Goal: Information Seeking & Learning: Learn about a topic

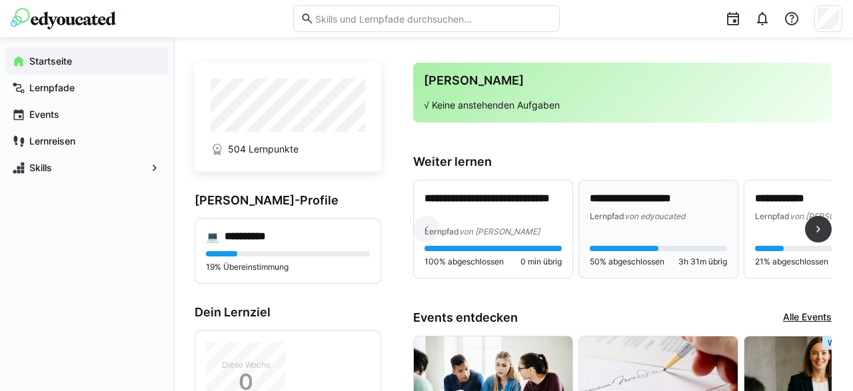
click at [612, 219] on span "Lernpfad" at bounding box center [607, 216] width 35 height 10
click at [538, 235] on div "Lernpfad von Laverana" at bounding box center [492, 231] width 137 height 13
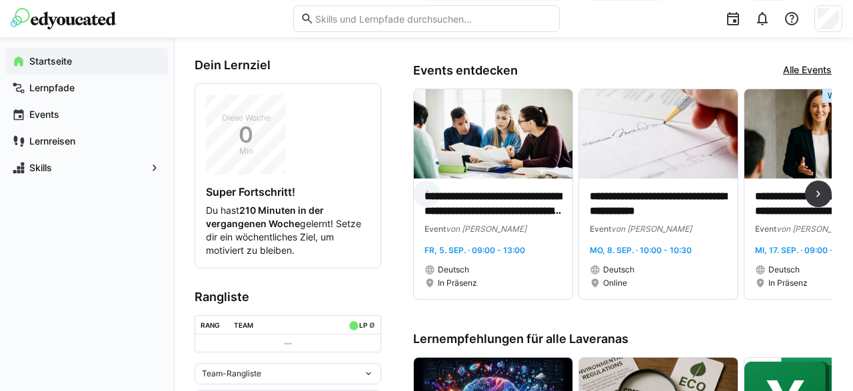
scroll to position [416, 0]
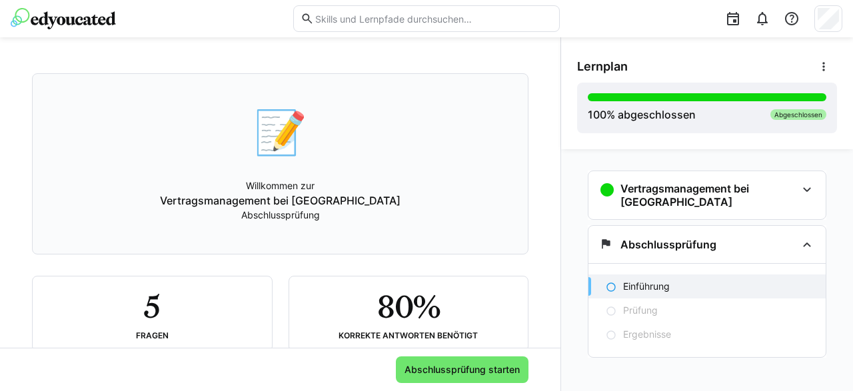
scroll to position [101, 0]
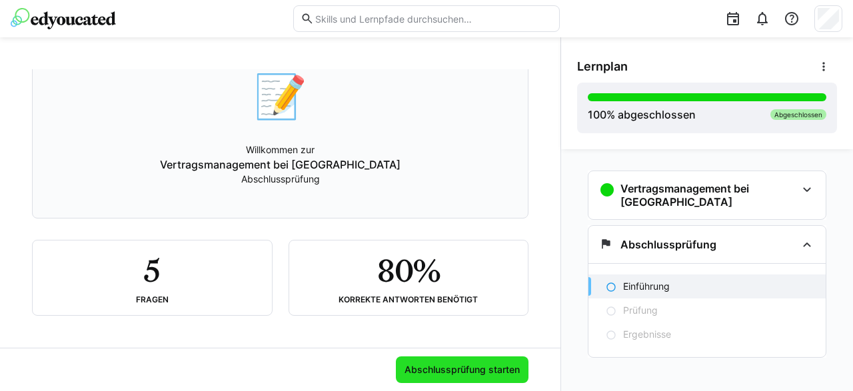
click at [468, 372] on span "Abschlussprüfung starten" at bounding box center [461, 369] width 119 height 13
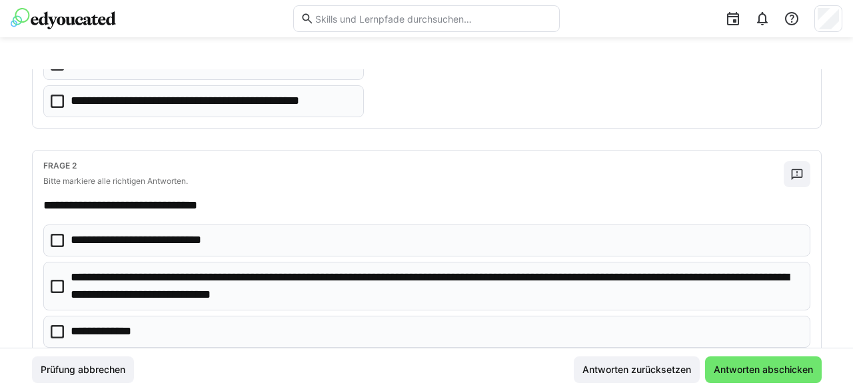
scroll to position [0, 0]
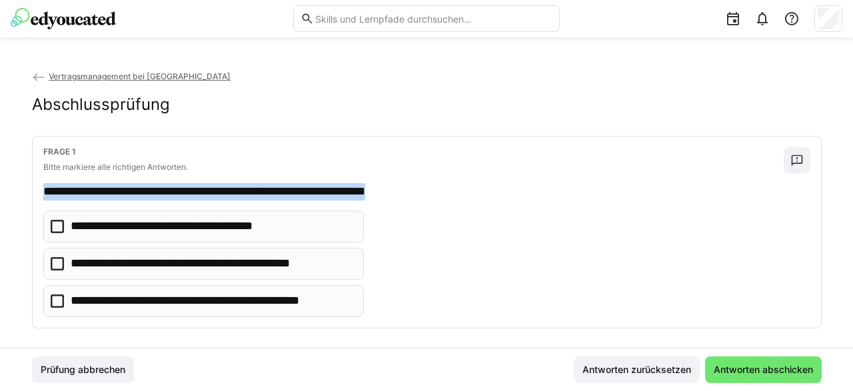
drag, startPoint x: 75, startPoint y: 187, endPoint x: 476, endPoint y: 193, distance: 401.1
click at [476, 193] on p "**********" at bounding box center [413, 191] width 740 height 17
copy p "**********"
click at [56, 295] on icon at bounding box center [57, 300] width 13 height 13
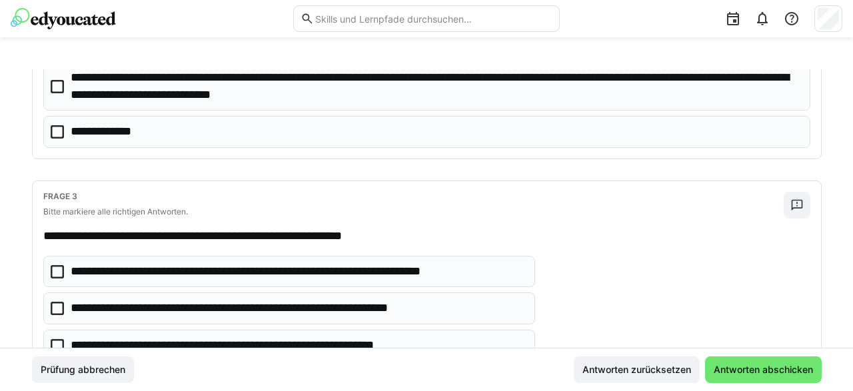
scroll to position [200, 0]
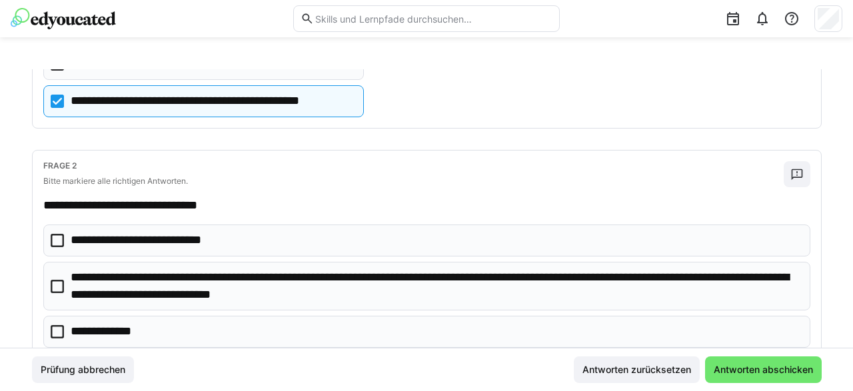
click at [60, 239] on icon at bounding box center [57, 240] width 13 height 13
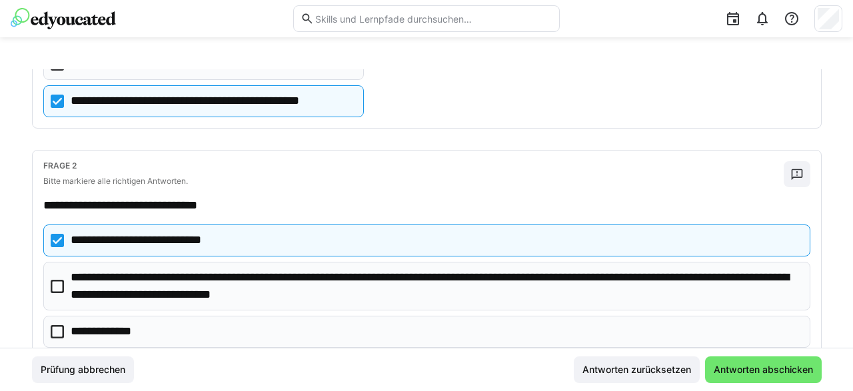
click at [55, 280] on icon at bounding box center [57, 286] width 13 height 13
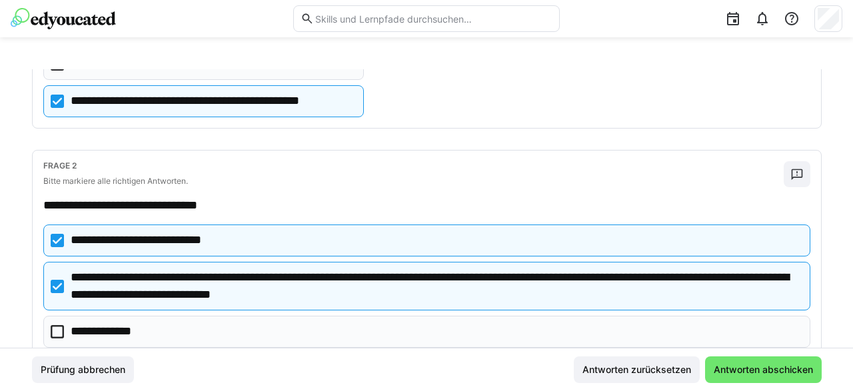
scroll to position [400, 0]
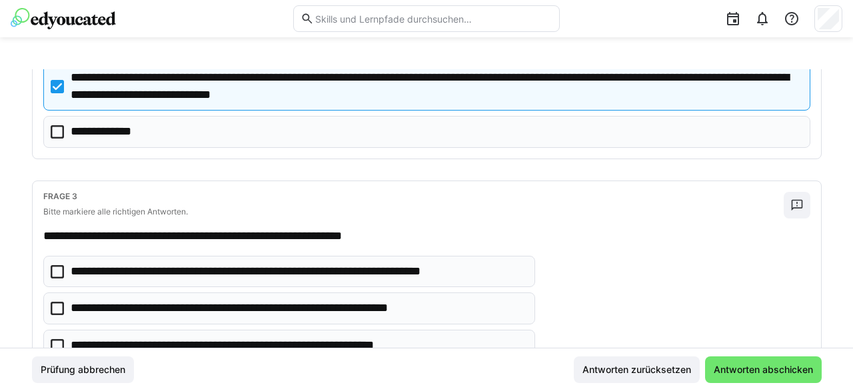
click at [58, 268] on icon at bounding box center [57, 271] width 13 height 13
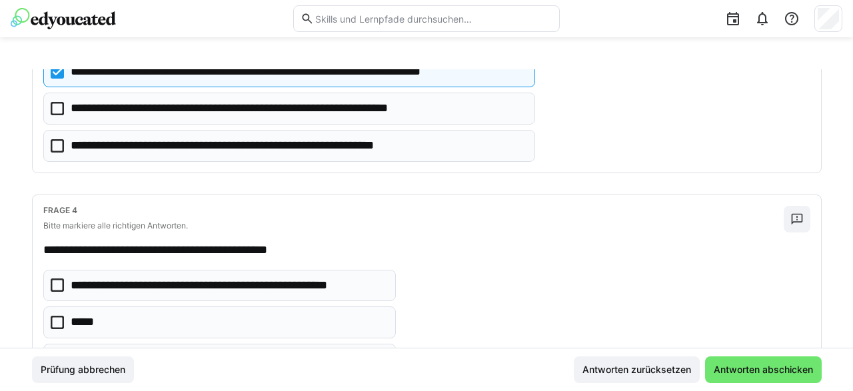
scroll to position [799, 0]
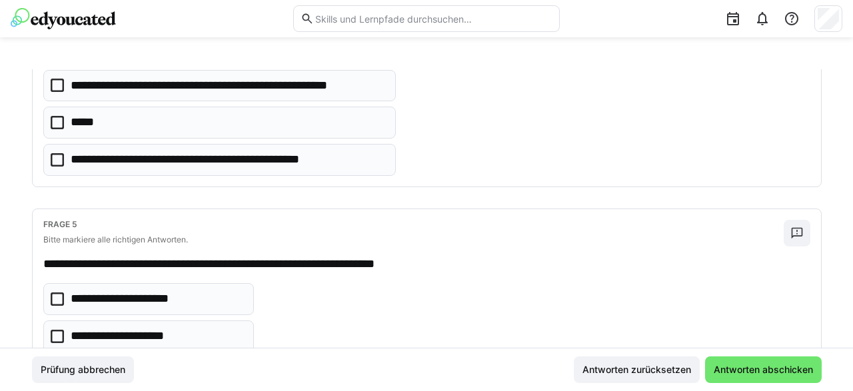
click at [57, 119] on icon at bounding box center [57, 122] width 13 height 13
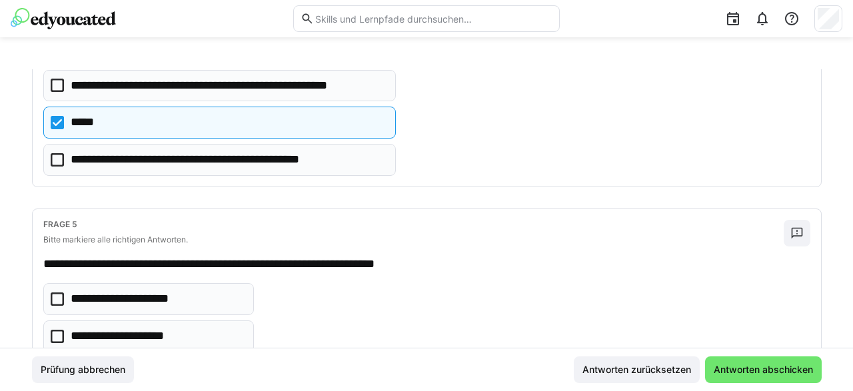
click at [54, 153] on icon at bounding box center [57, 159] width 13 height 13
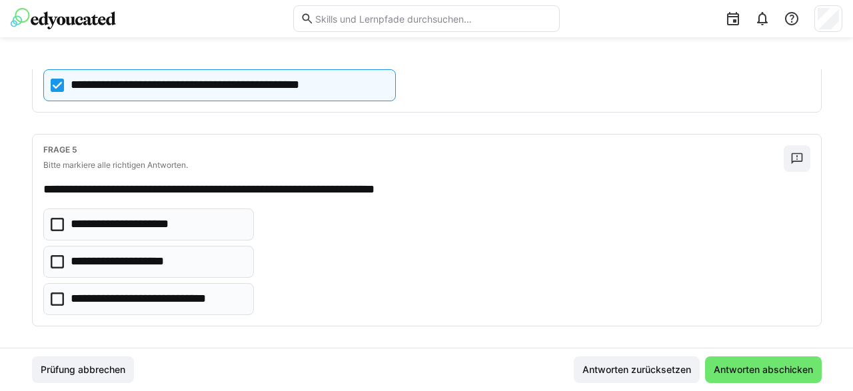
scroll to position [875, 0]
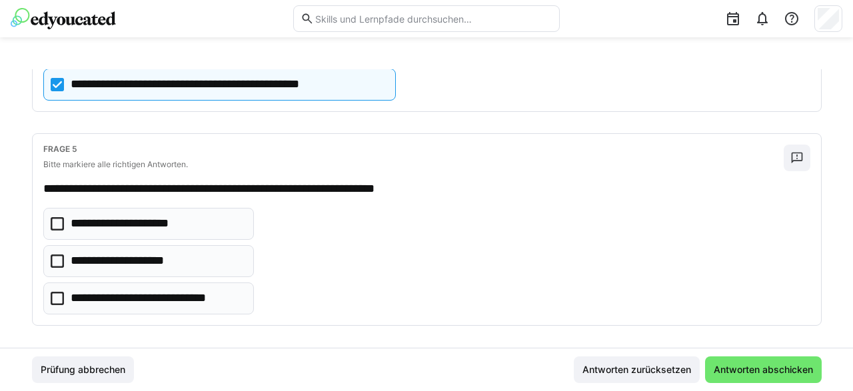
click at [64, 218] on eds-checkbox "**********" at bounding box center [148, 224] width 211 height 32
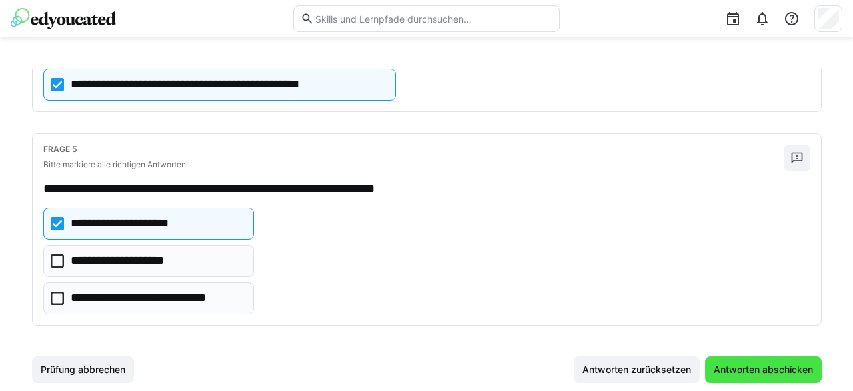
click at [731, 366] on span "Antworten abschicken" at bounding box center [762, 369] width 103 height 13
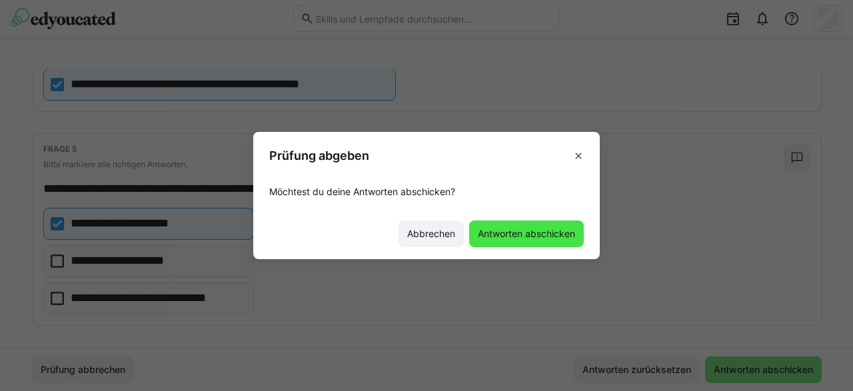
click at [534, 232] on span "Antworten abschicken" at bounding box center [526, 233] width 101 height 13
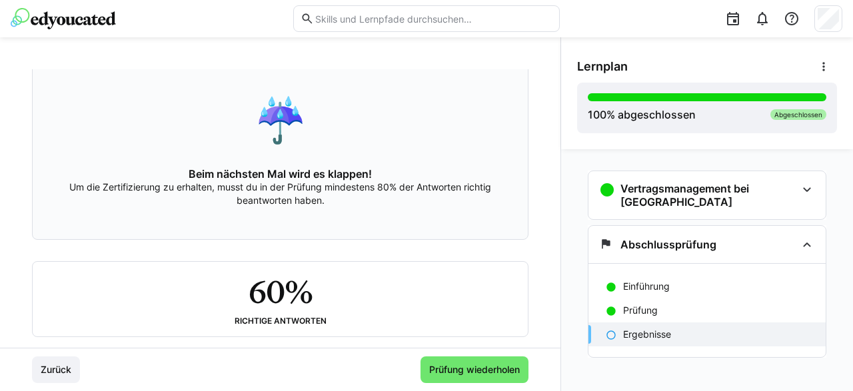
scroll to position [120, 0]
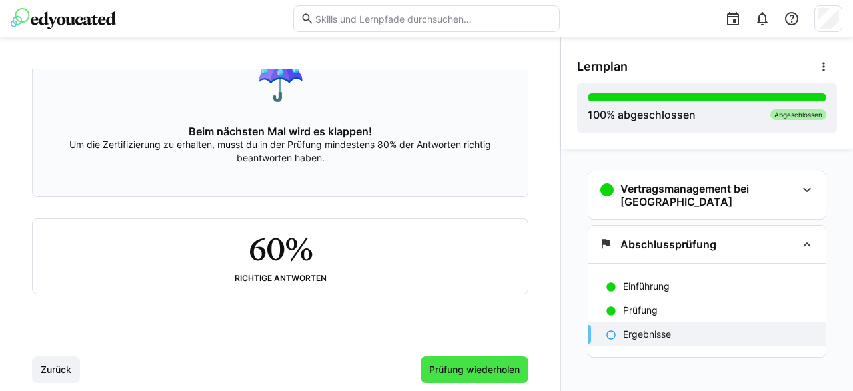
click at [483, 371] on span "Prüfung wiederholen" at bounding box center [474, 369] width 95 height 13
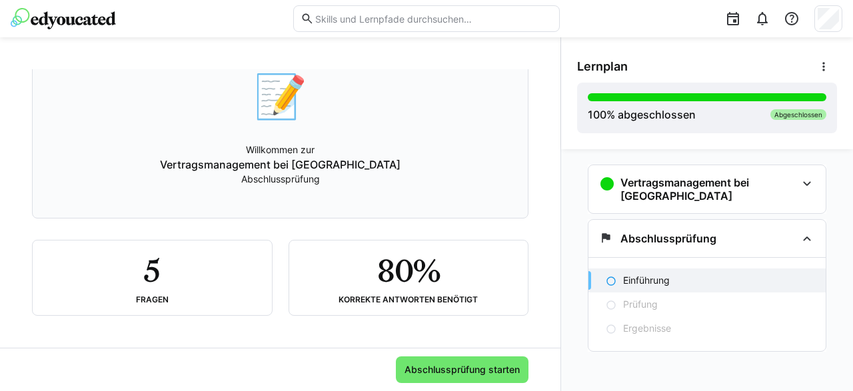
scroll to position [7, 0]
click at [476, 366] on span "Abschlussprüfung starten" at bounding box center [461, 369] width 119 height 13
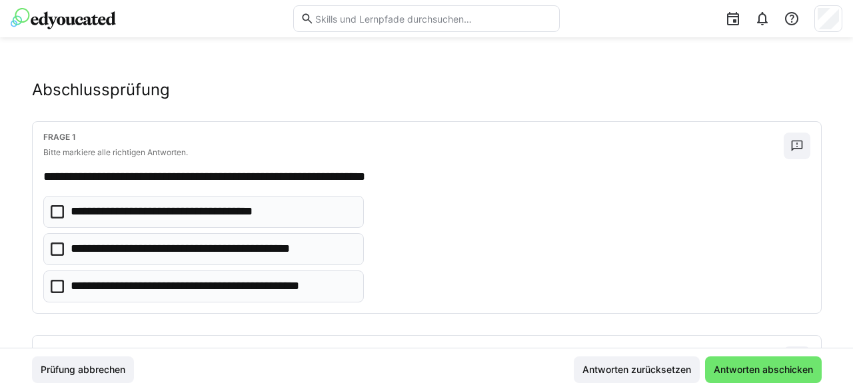
scroll to position [0, 0]
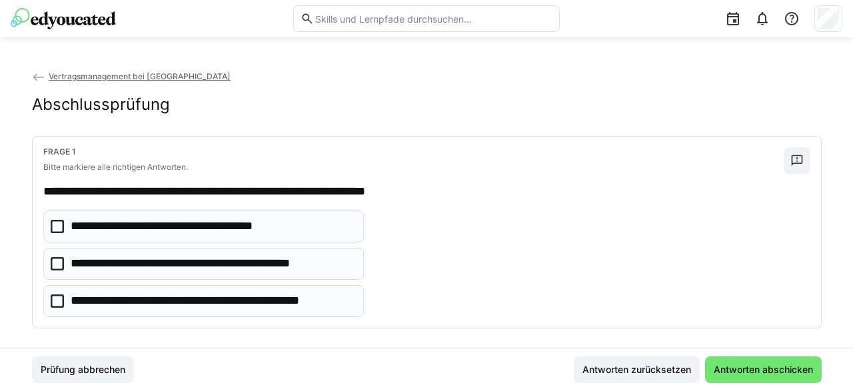
drag, startPoint x: 57, startPoint y: 230, endPoint x: 66, endPoint y: 232, distance: 9.5
click at [59, 230] on icon at bounding box center [57, 226] width 13 height 13
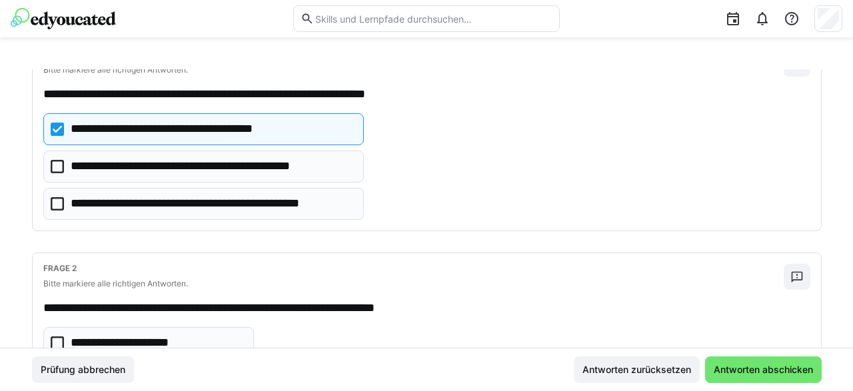
scroll to position [200, 0]
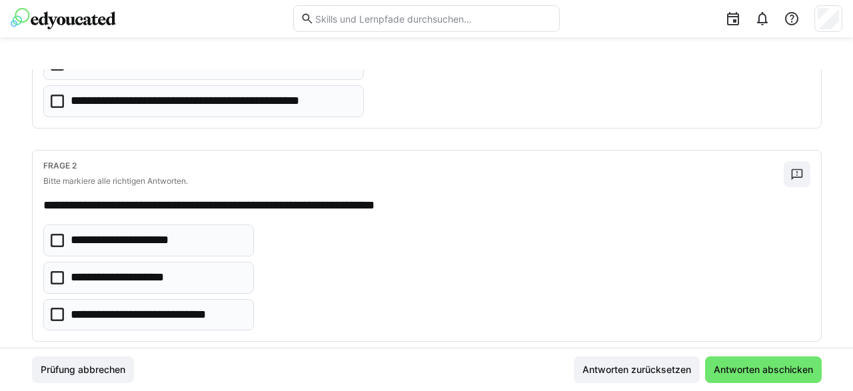
drag, startPoint x: 58, startPoint y: 278, endPoint x: 229, endPoint y: 274, distance: 171.3
click at [59, 279] on icon at bounding box center [57, 277] width 13 height 13
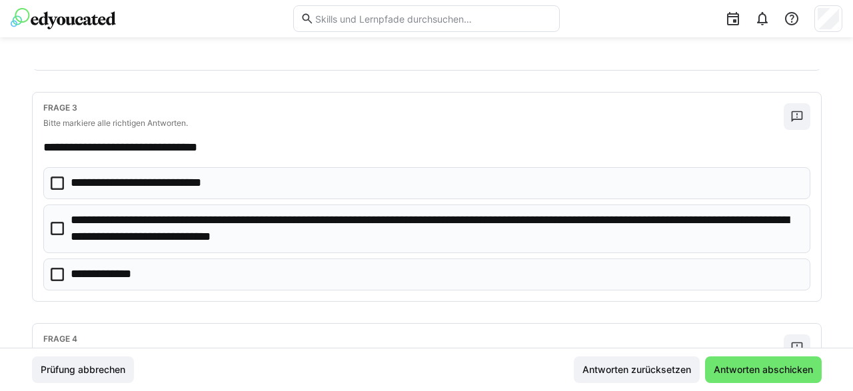
scroll to position [400, 0]
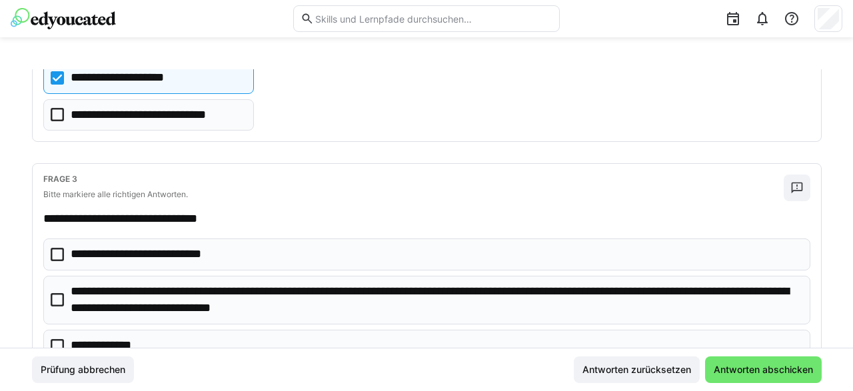
click at [68, 252] on eds-checkbox "**********" at bounding box center [426, 254] width 767 height 32
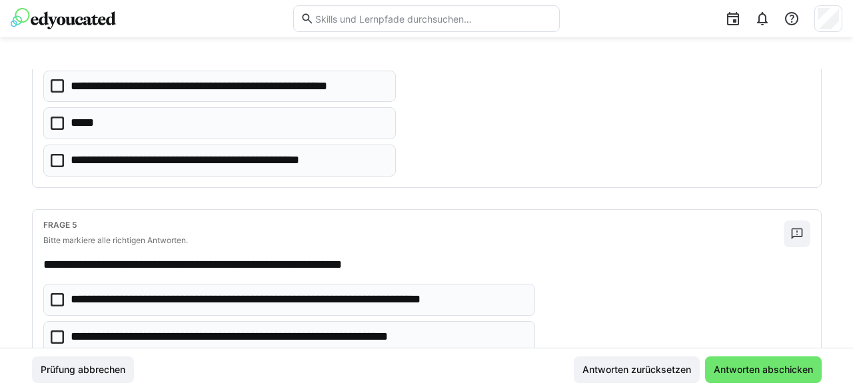
scroll to position [799, 0]
drag, startPoint x: 61, startPoint y: 157, endPoint x: 75, endPoint y: 159, distance: 13.5
click at [64, 157] on eds-checkbox "**********" at bounding box center [219, 160] width 352 height 32
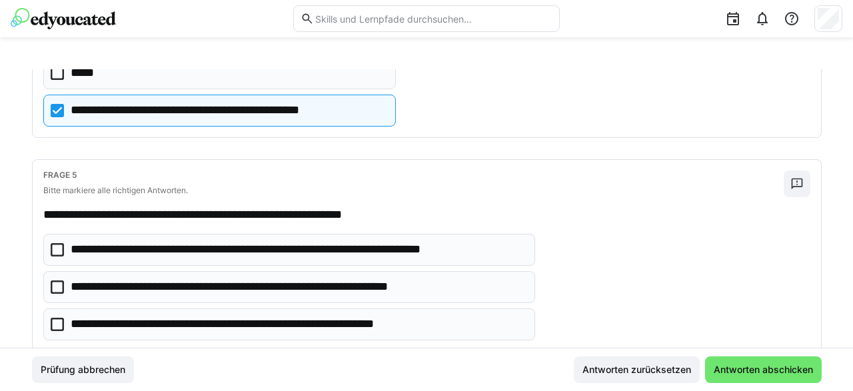
scroll to position [875, 0]
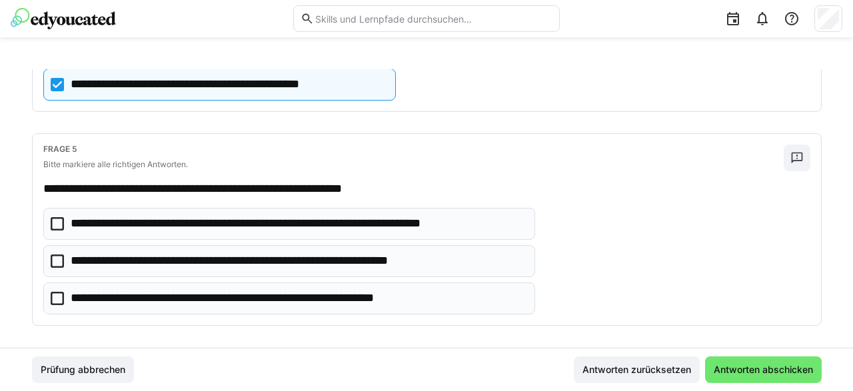
click at [55, 218] on icon at bounding box center [57, 223] width 13 height 13
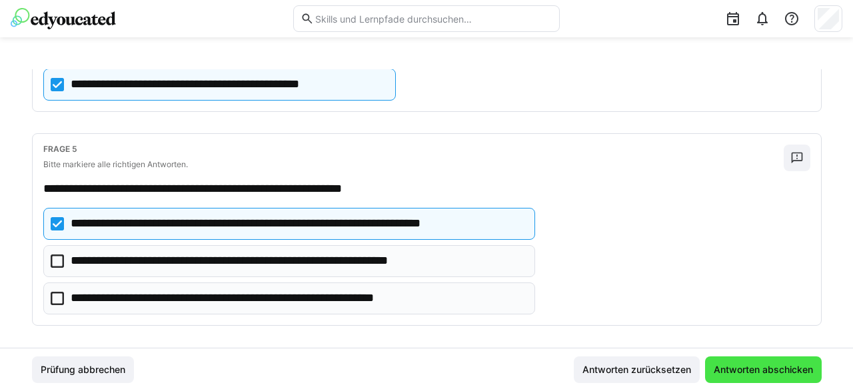
click at [736, 368] on span "Antworten abschicken" at bounding box center [762, 369] width 103 height 13
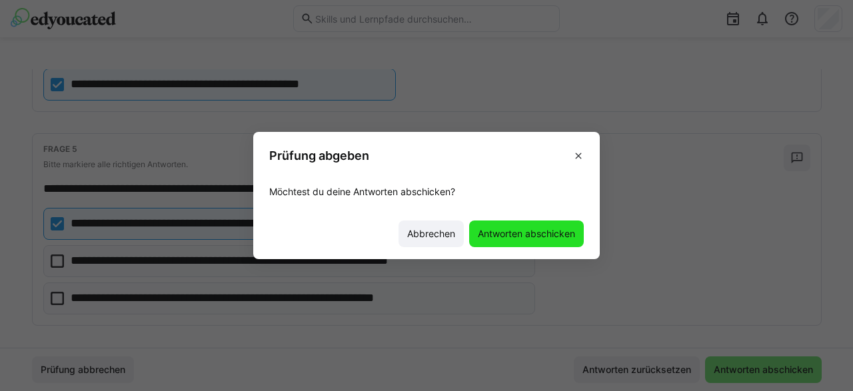
click at [519, 240] on span "Antworten abschicken" at bounding box center [526, 233] width 101 height 13
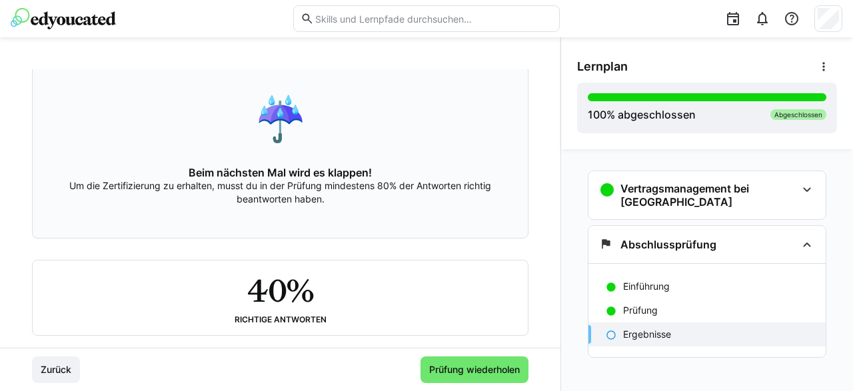
scroll to position [120, 0]
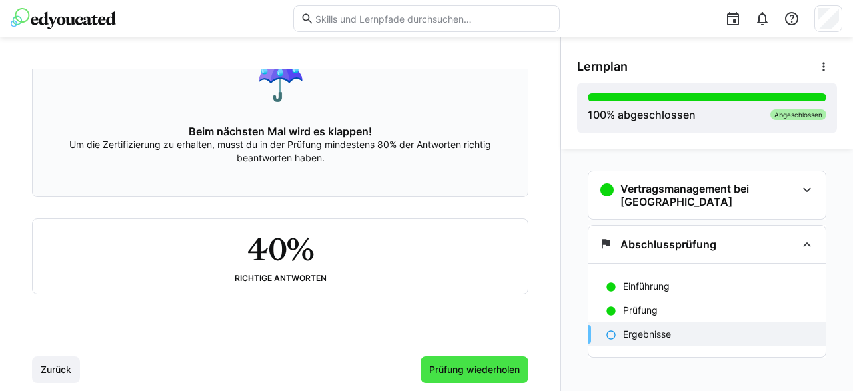
click at [472, 370] on span "Prüfung wiederholen" at bounding box center [474, 369] width 95 height 13
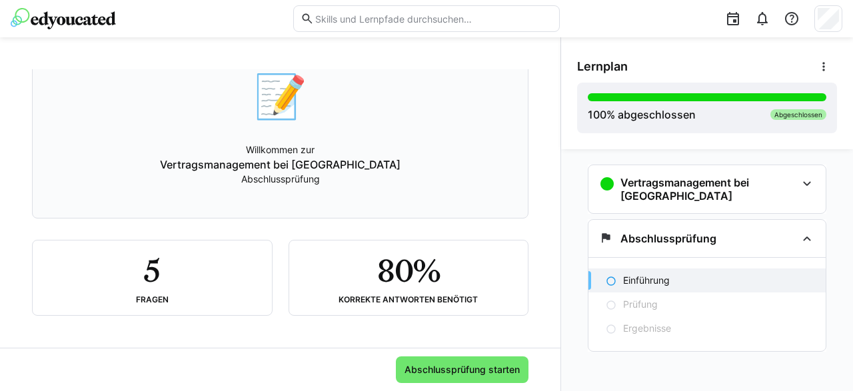
scroll to position [7, 0]
click at [451, 363] on span "Abschlussprüfung starten" at bounding box center [462, 369] width 133 height 27
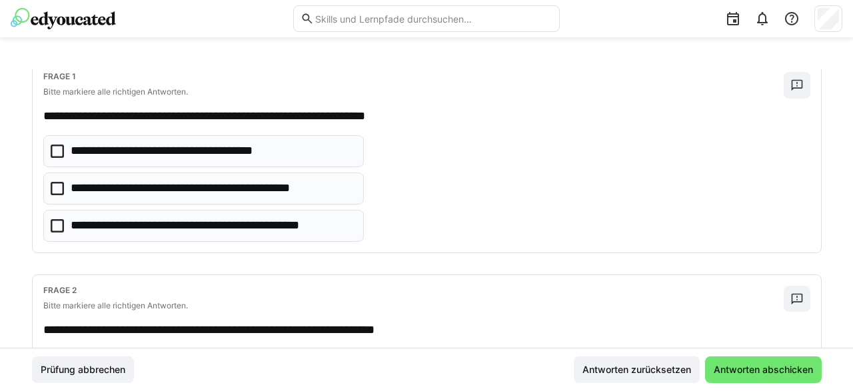
scroll to position [0, 0]
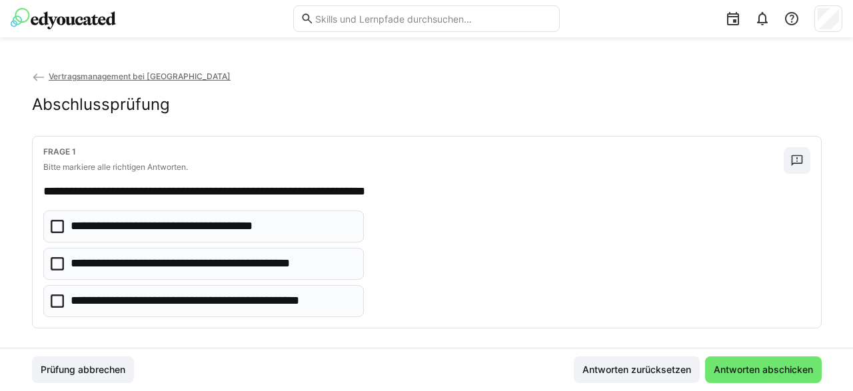
drag, startPoint x: 62, startPoint y: 298, endPoint x: 147, endPoint y: 278, distance: 86.9
click at [63, 298] on icon at bounding box center [57, 300] width 13 height 13
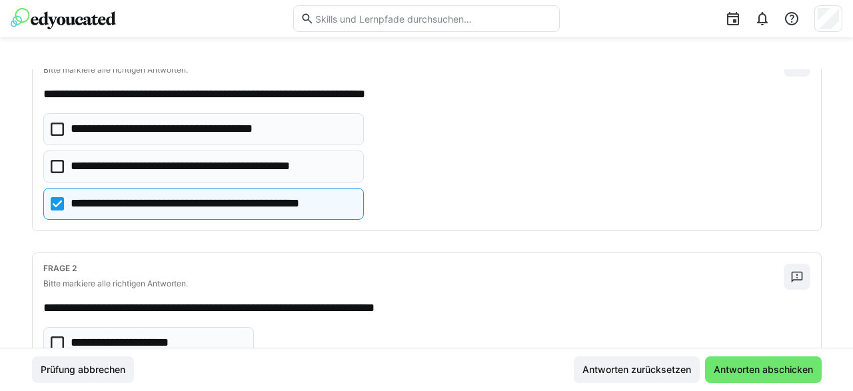
scroll to position [200, 0]
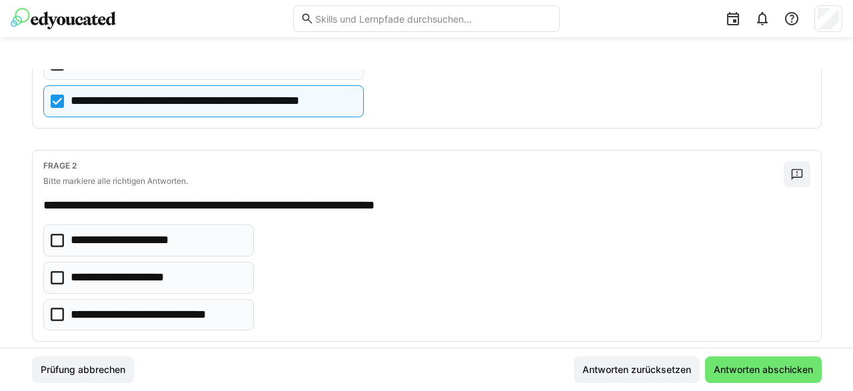
click at [61, 238] on icon at bounding box center [57, 240] width 13 height 13
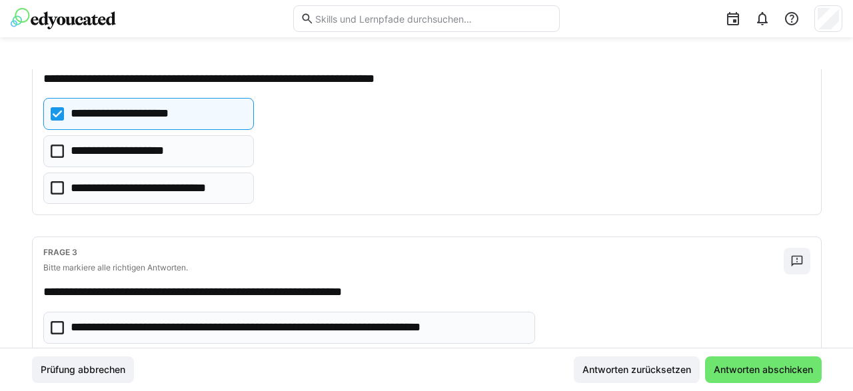
scroll to position [400, 0]
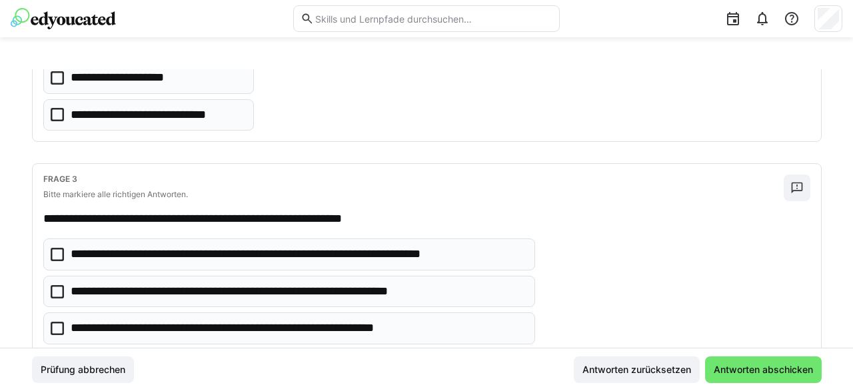
click at [65, 252] on eds-checkbox "**********" at bounding box center [289, 254] width 492 height 32
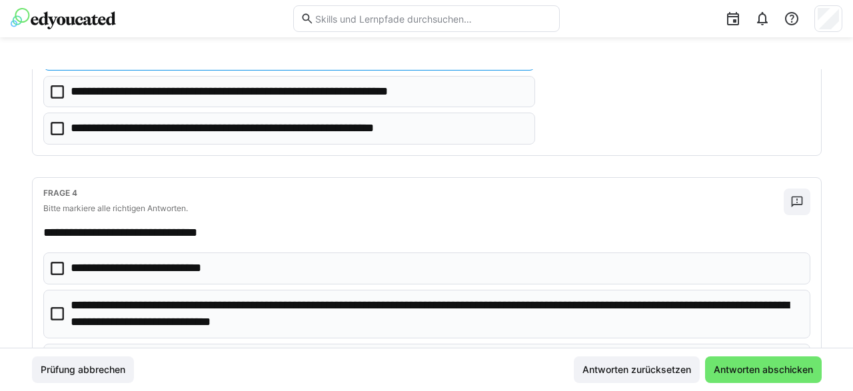
scroll to position [799, 0]
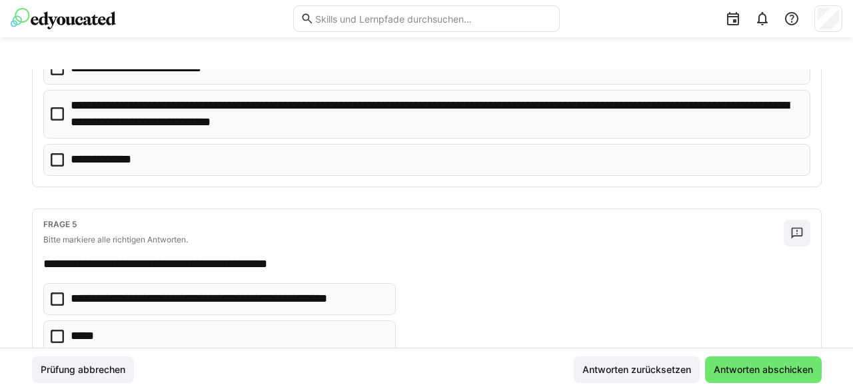
click at [59, 157] on icon at bounding box center [57, 159] width 13 height 13
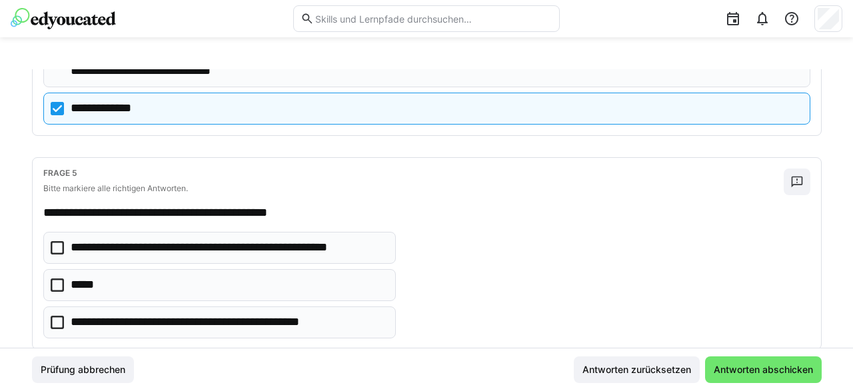
scroll to position [875, 0]
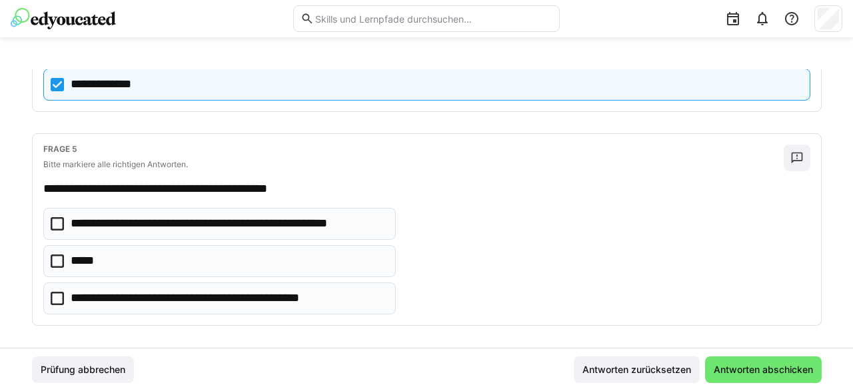
drag, startPoint x: 59, startPoint y: 217, endPoint x: 302, endPoint y: 219, distance: 243.2
click at [65, 215] on eds-checkbox "**********" at bounding box center [219, 224] width 352 height 32
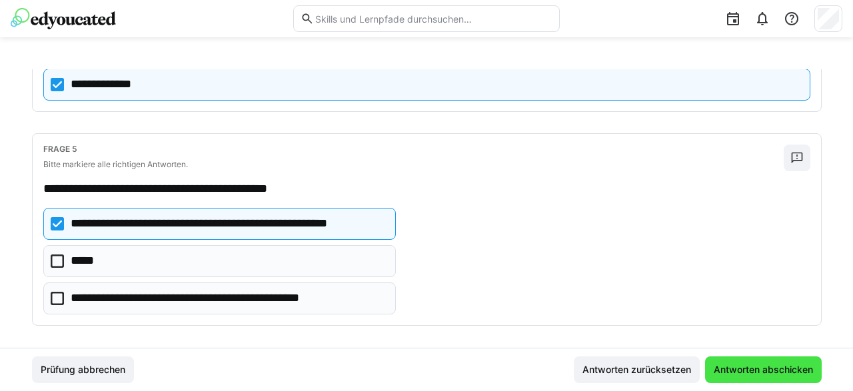
click at [748, 372] on span "Antworten abschicken" at bounding box center [762, 369] width 103 height 13
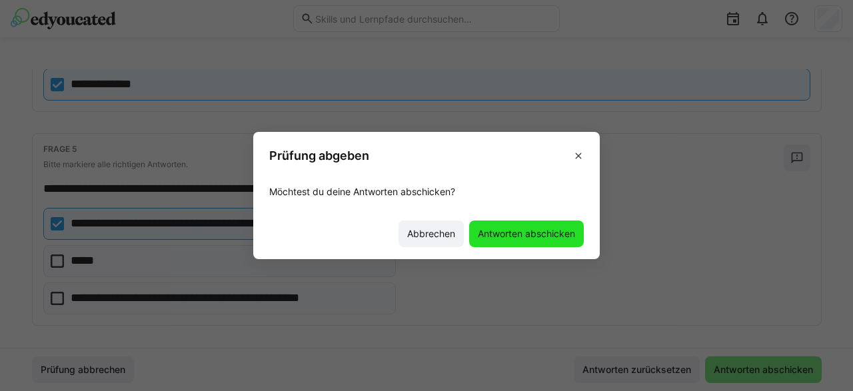
click at [516, 229] on span "Antworten abschicken" at bounding box center [526, 233] width 101 height 13
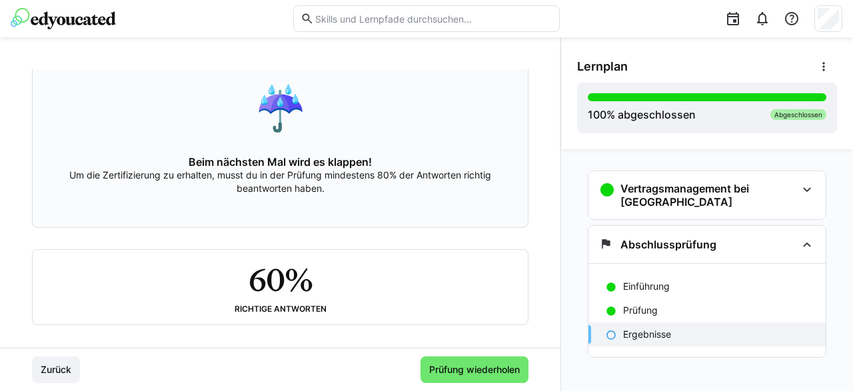
scroll to position [120, 0]
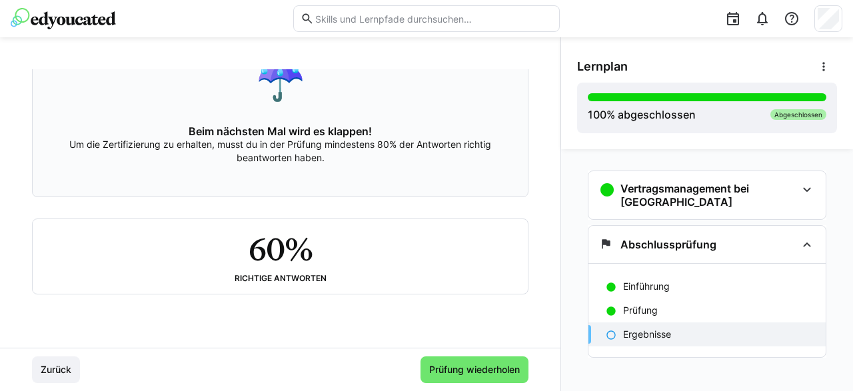
click at [81, 21] on img at bounding box center [63, 18] width 105 height 21
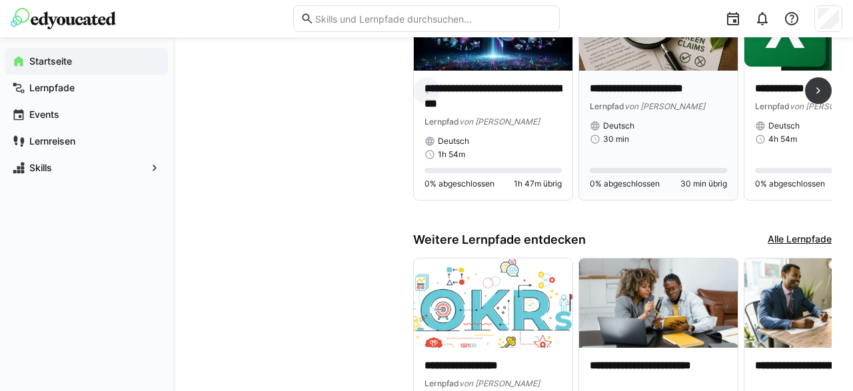
scroll to position [416, 0]
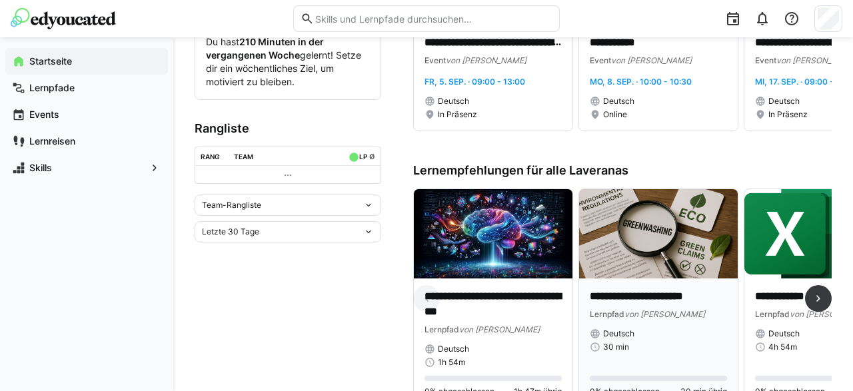
click at [636, 196] on img at bounding box center [658, 233] width 159 height 89
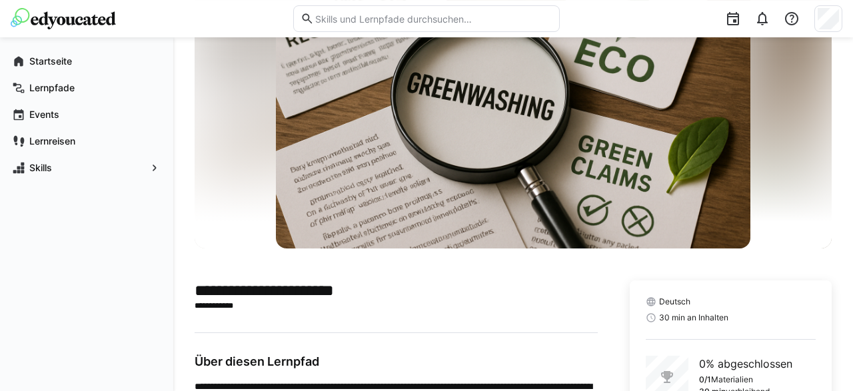
scroll to position [163, 0]
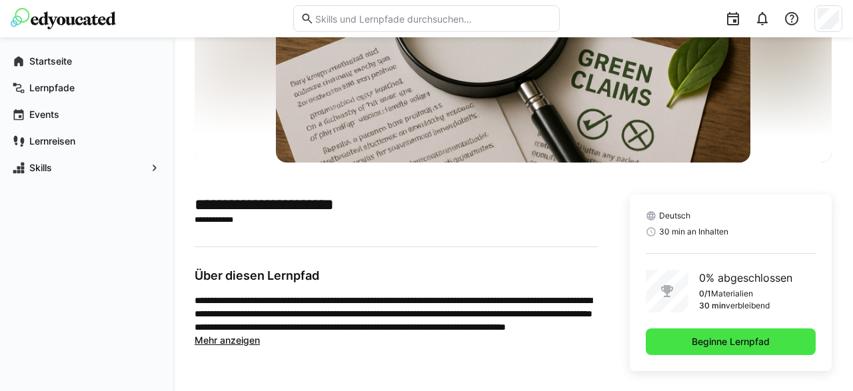
click at [721, 338] on span "Beginne Lernpfad" at bounding box center [730, 341] width 82 height 13
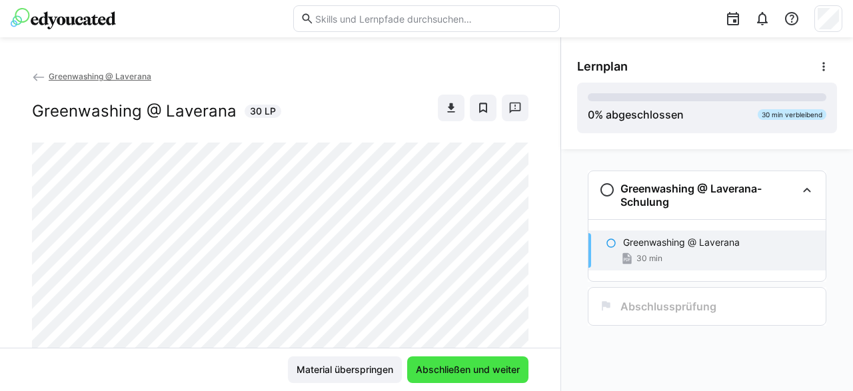
click at [460, 367] on span "Abschließen und weiter" at bounding box center [468, 369] width 108 height 13
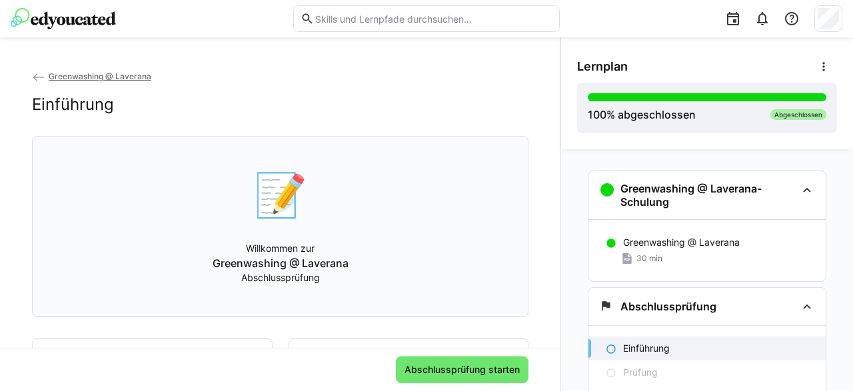
scroll to position [101, 0]
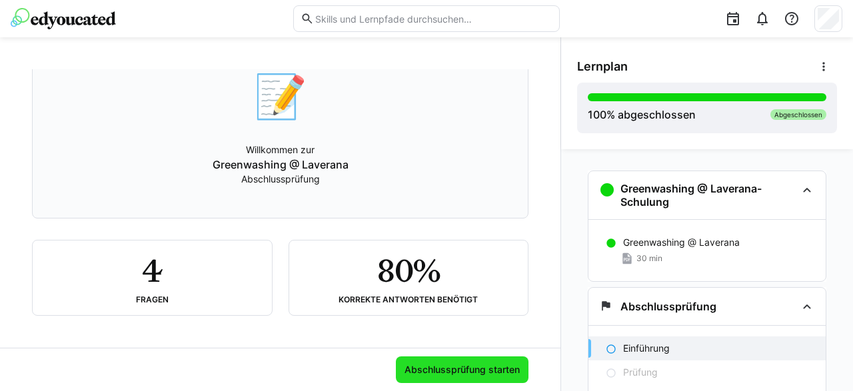
click at [452, 372] on span "Abschlussprüfung starten" at bounding box center [461, 369] width 119 height 13
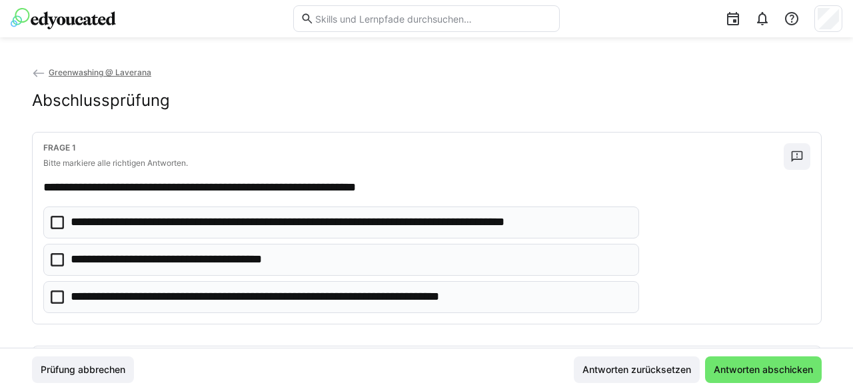
scroll to position [0, 0]
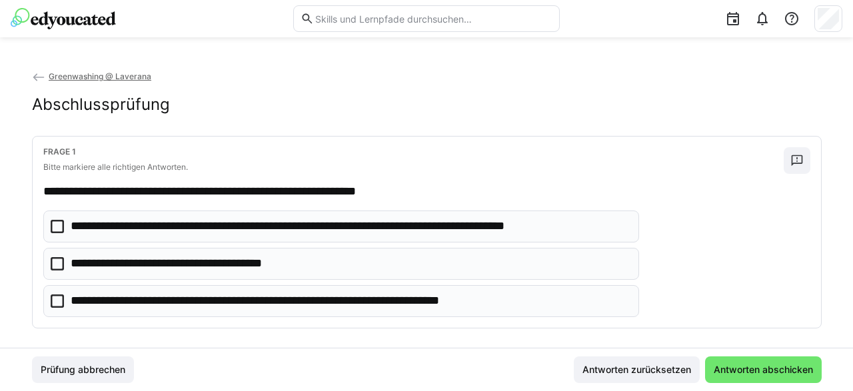
click at [57, 221] on icon at bounding box center [57, 226] width 13 height 13
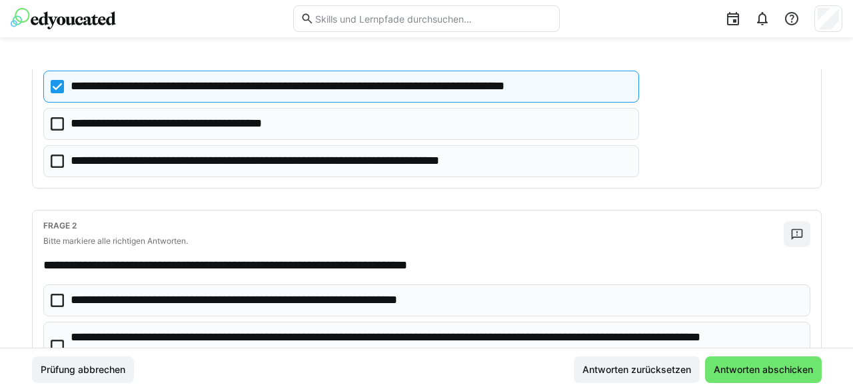
scroll to position [200, 0]
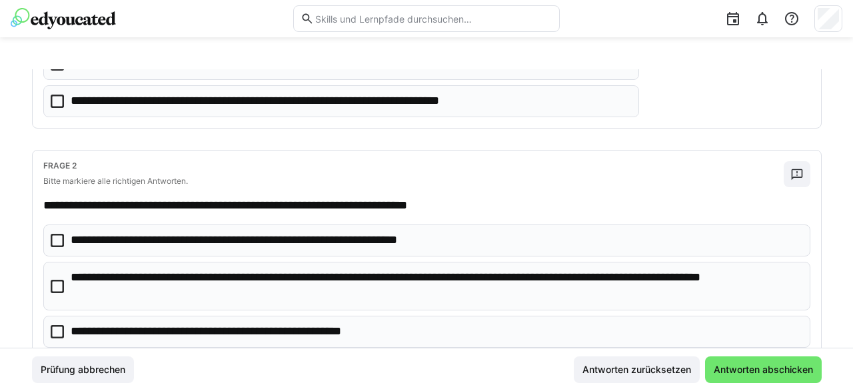
drag, startPoint x: 57, startPoint y: 286, endPoint x: 209, endPoint y: 276, distance: 152.2
click at [57, 284] on icon at bounding box center [57, 286] width 13 height 13
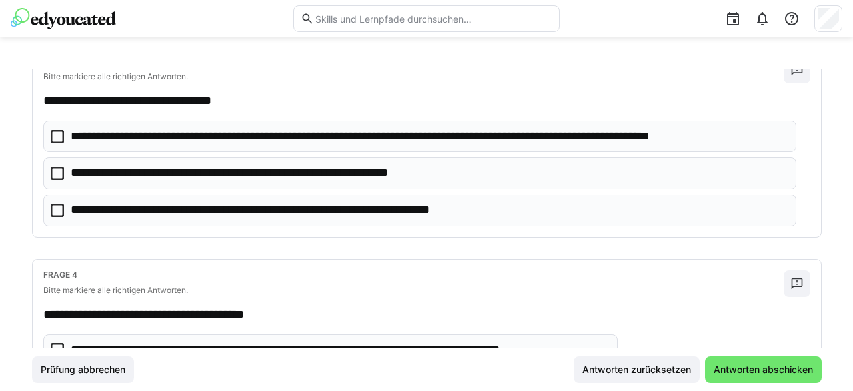
scroll to position [600, 0]
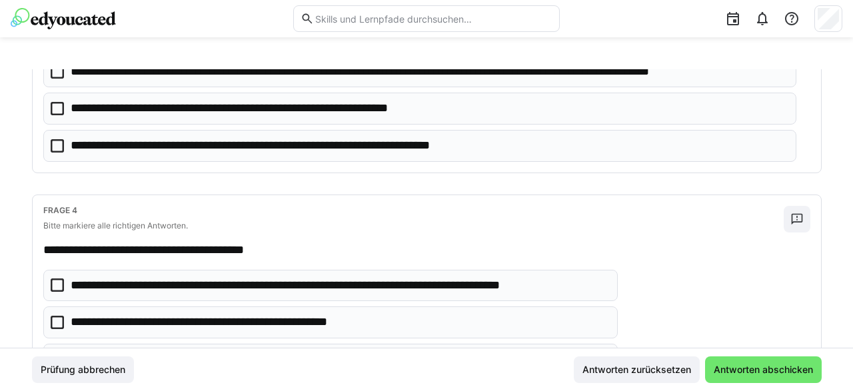
click at [55, 71] on icon at bounding box center [57, 71] width 13 height 13
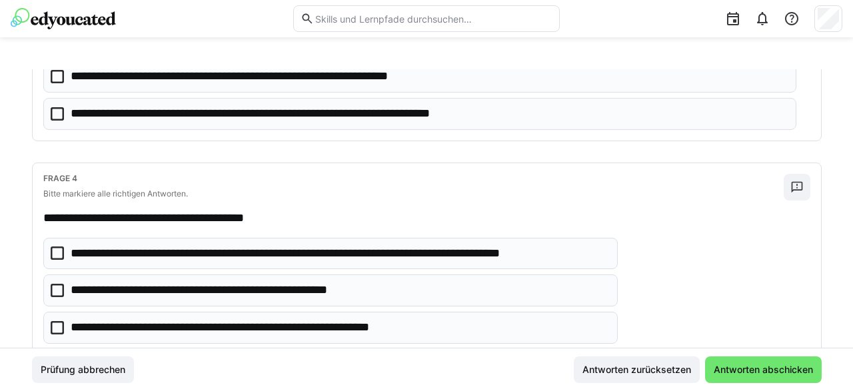
scroll to position [662, 0]
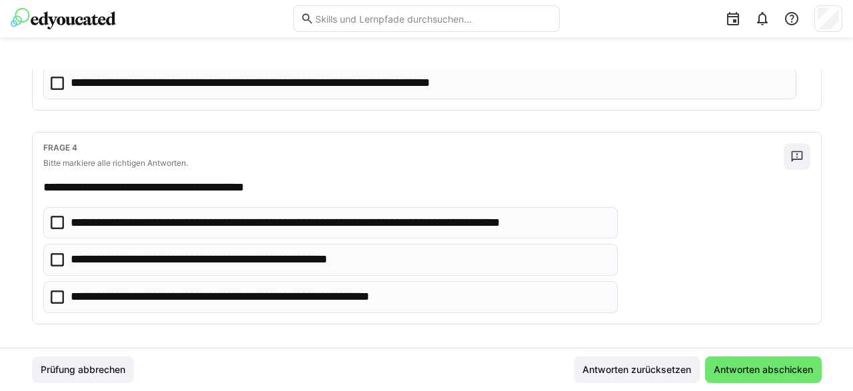
click at [57, 217] on icon at bounding box center [57, 222] width 13 height 13
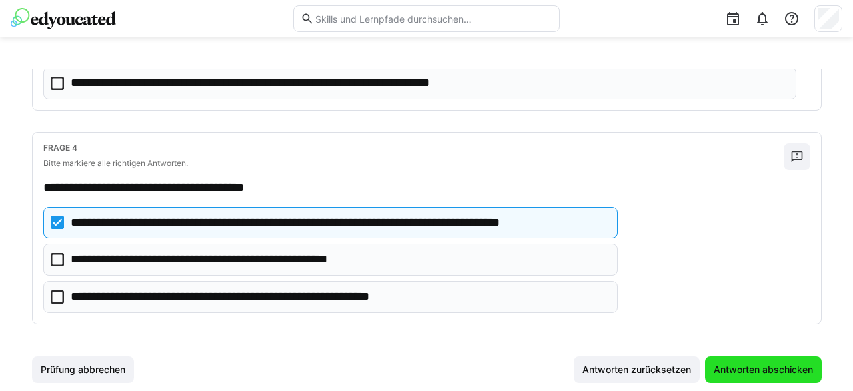
click at [738, 375] on span "Antworten abschicken" at bounding box center [762, 369] width 103 height 13
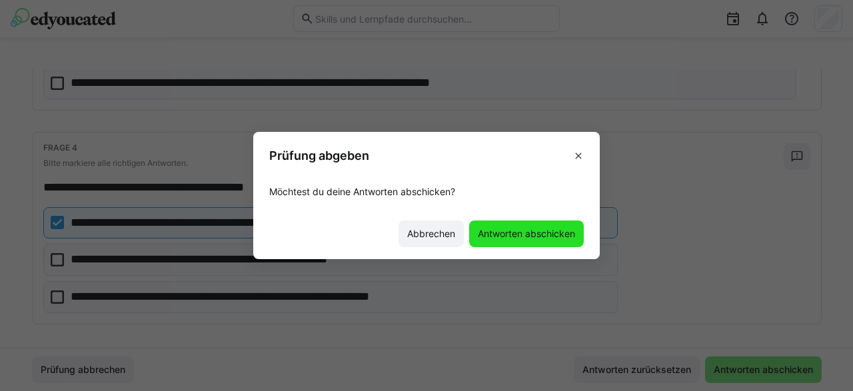
click at [534, 226] on span "Antworten abschicken" at bounding box center [526, 234] width 115 height 27
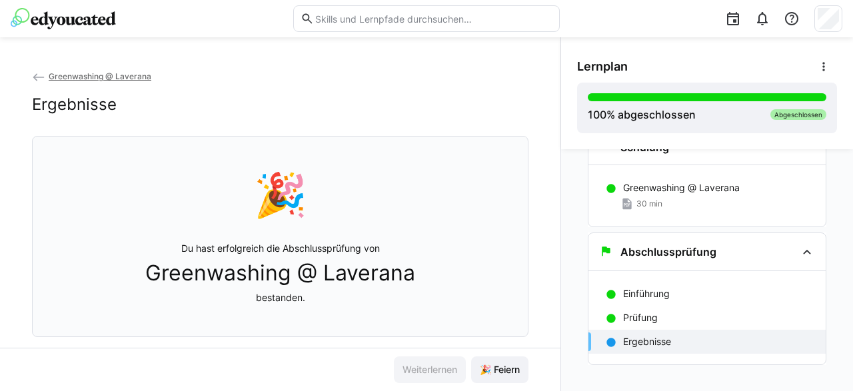
scroll to position [69, 0]
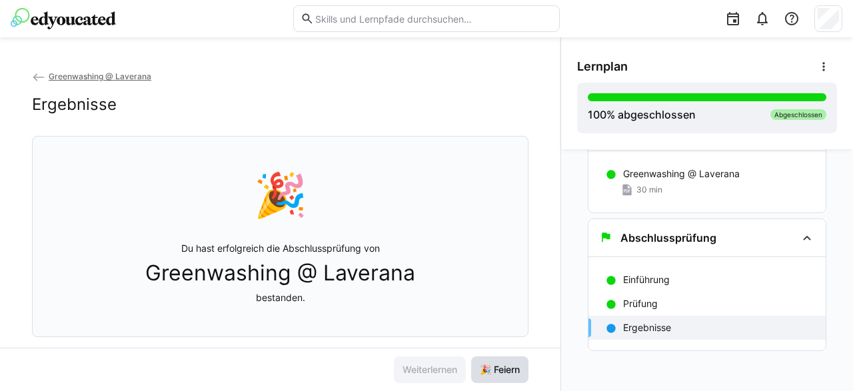
click at [494, 372] on span "🎉 Feiern" at bounding box center [500, 369] width 44 height 13
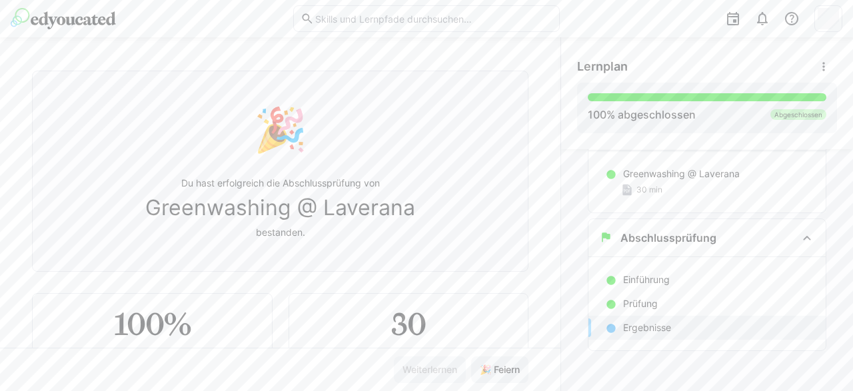
scroll to position [121, 0]
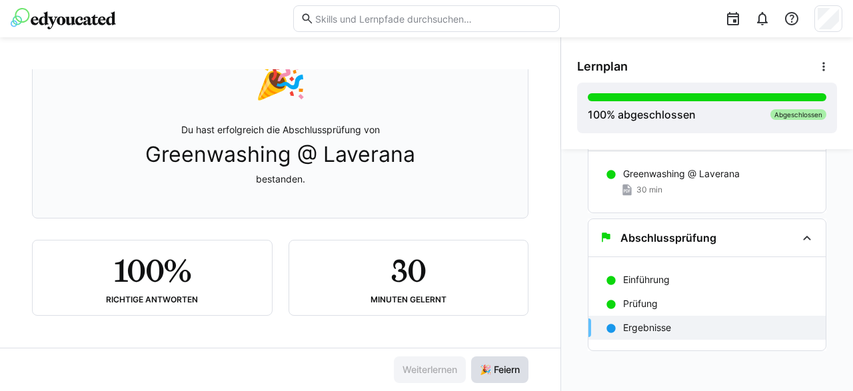
click at [506, 368] on span "🎉 Feiern" at bounding box center [500, 369] width 44 height 13
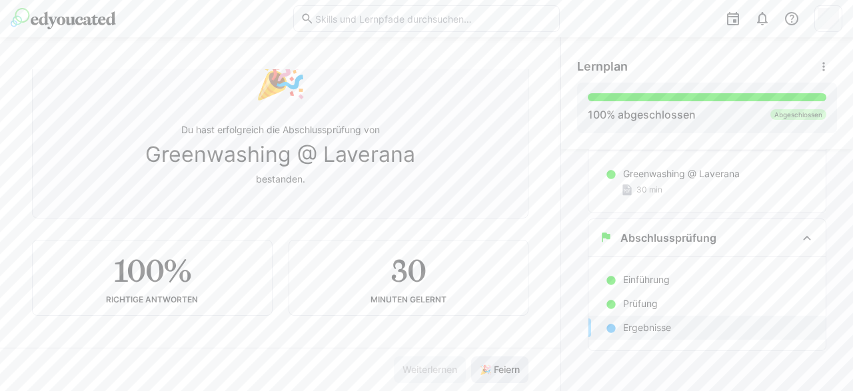
click at [506, 368] on span "🎉 Feiern" at bounding box center [500, 369] width 44 height 13
click at [505, 368] on span "🎉 Feiern" at bounding box center [500, 369] width 44 height 13
click at [51, 15] on img at bounding box center [63, 18] width 105 height 21
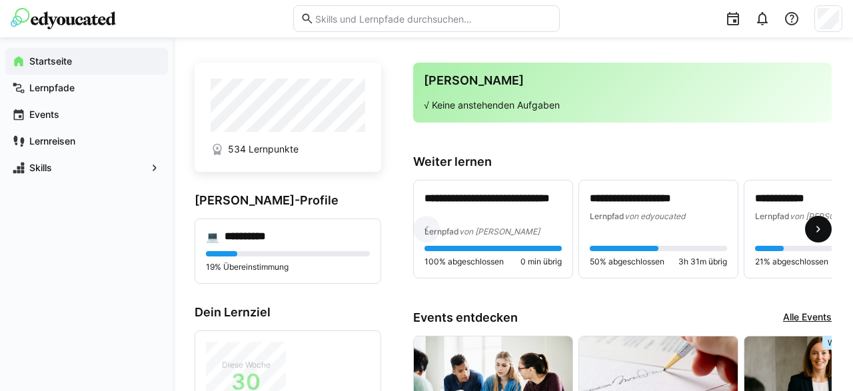
click at [813, 228] on eds-icon at bounding box center [817, 229] width 13 height 13
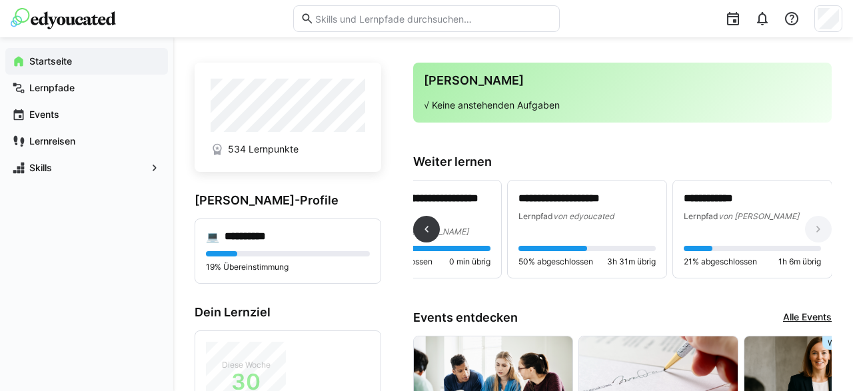
scroll to position [0, 72]
click at [423, 234] on eds-icon at bounding box center [426, 229] width 13 height 13
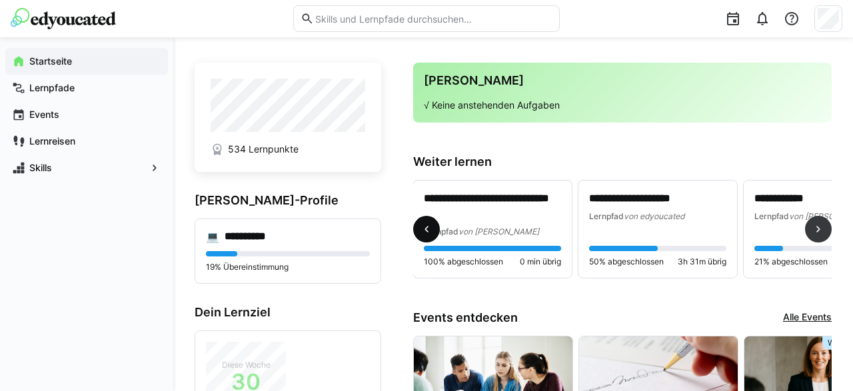
scroll to position [0, 0]
click at [819, 234] on eds-icon at bounding box center [817, 229] width 13 height 13
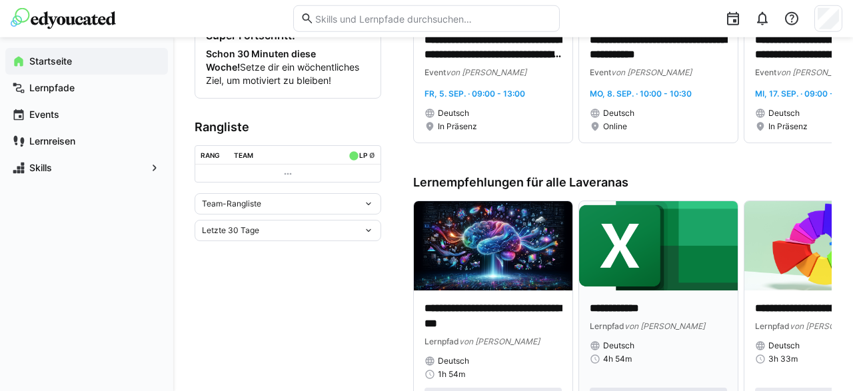
scroll to position [416, 0]
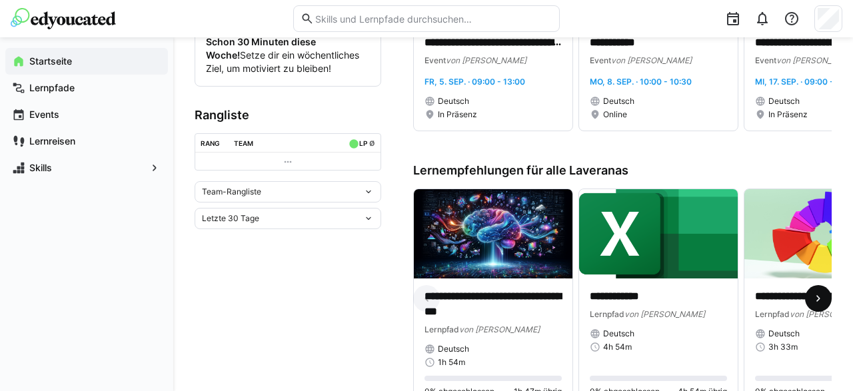
click at [825, 292] on eds-icon at bounding box center [817, 298] width 13 height 13
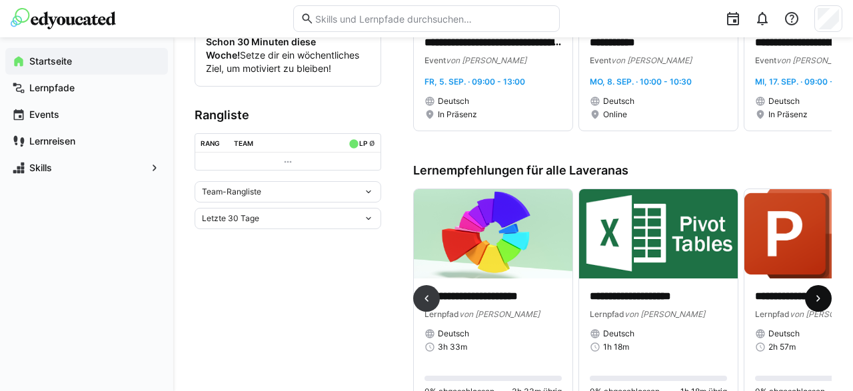
click at [824, 294] on eds-icon at bounding box center [817, 298] width 13 height 13
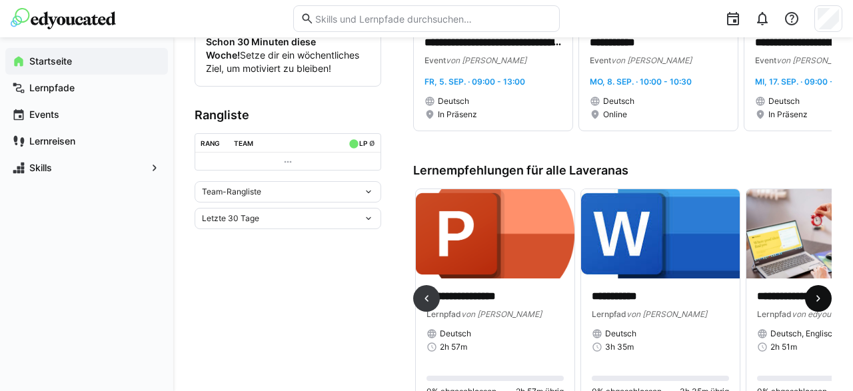
scroll to position [0, 661]
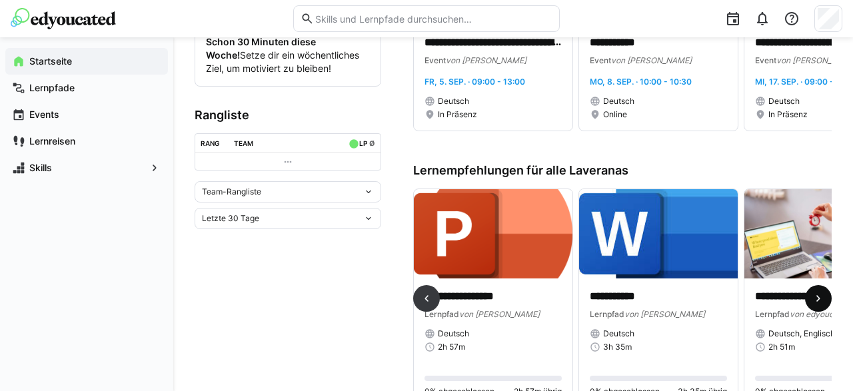
click at [824, 293] on eds-icon at bounding box center [817, 298] width 13 height 13
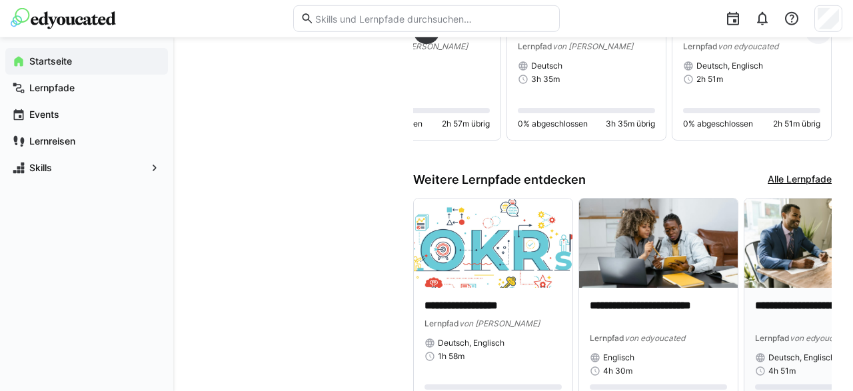
scroll to position [740, 0]
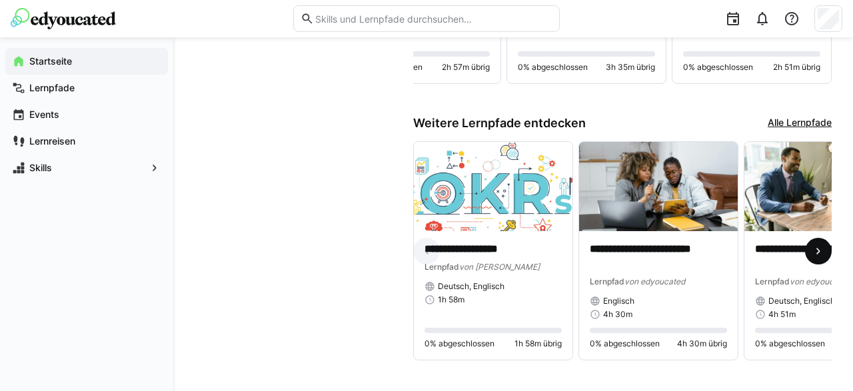
click at [811, 249] on span at bounding box center [818, 251] width 27 height 27
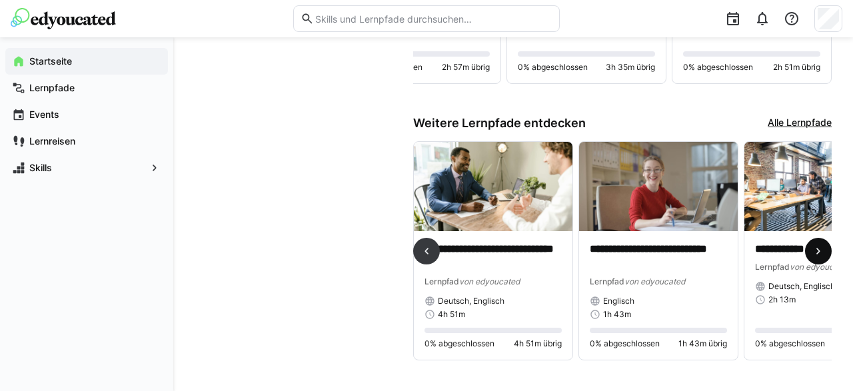
click at [809, 254] on span at bounding box center [818, 251] width 27 height 27
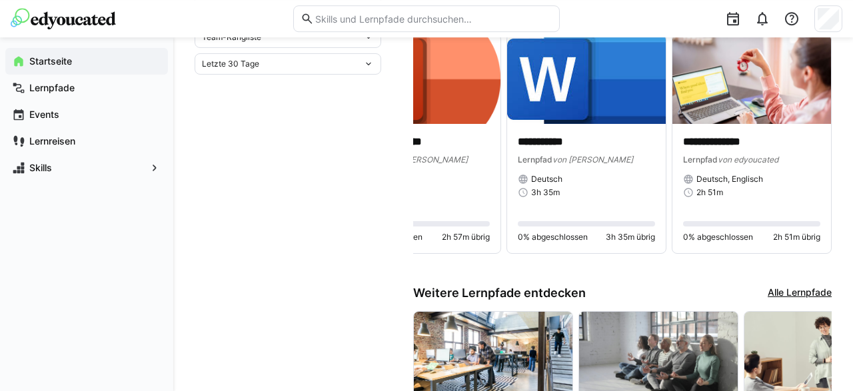
scroll to position [0, 0]
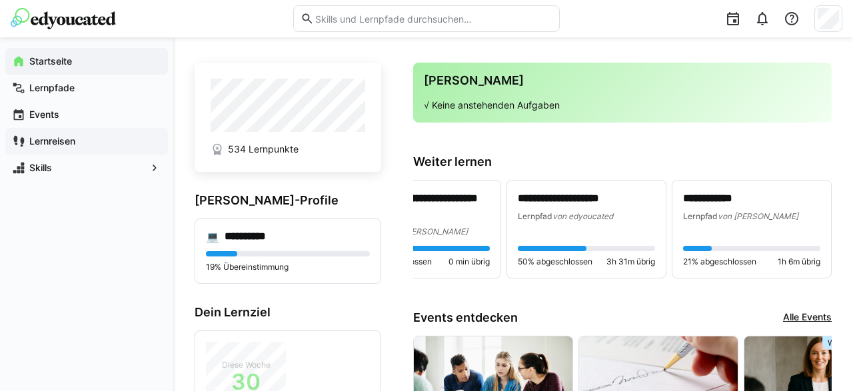
click at [0, 0] on app-navigation-label "Lernreisen" at bounding box center [0, 0] width 0 height 0
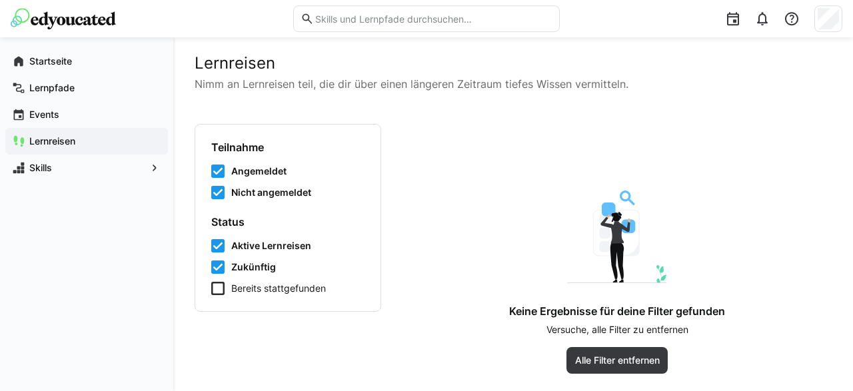
scroll to position [8, 0]
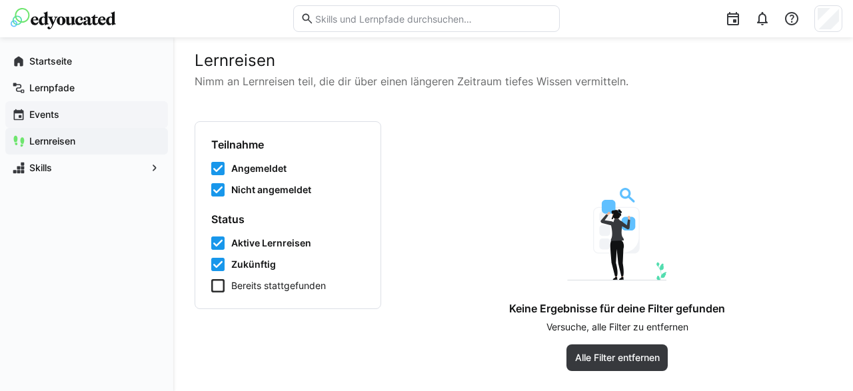
click at [0, 0] on app-navigation-label "Events" at bounding box center [0, 0] width 0 height 0
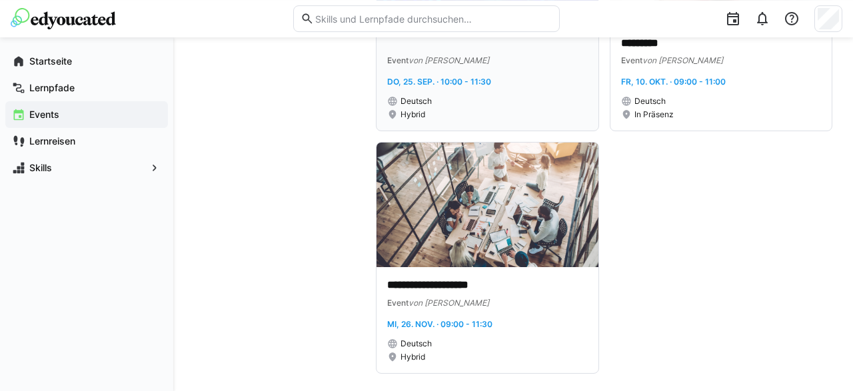
scroll to position [805, 0]
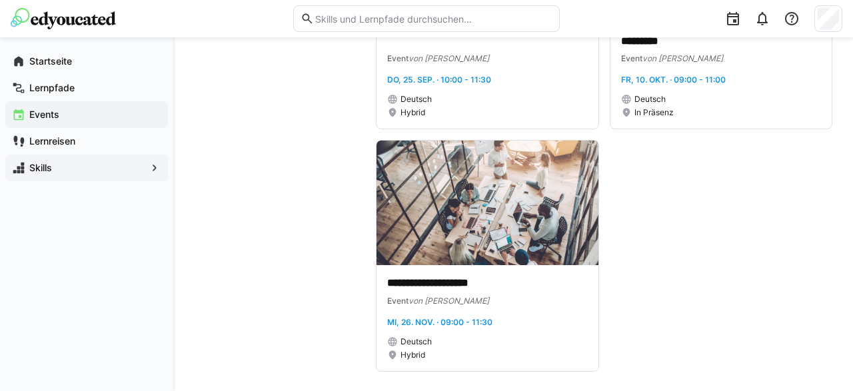
click at [0, 0] on app-navigation-label "Skills" at bounding box center [0, 0] width 0 height 0
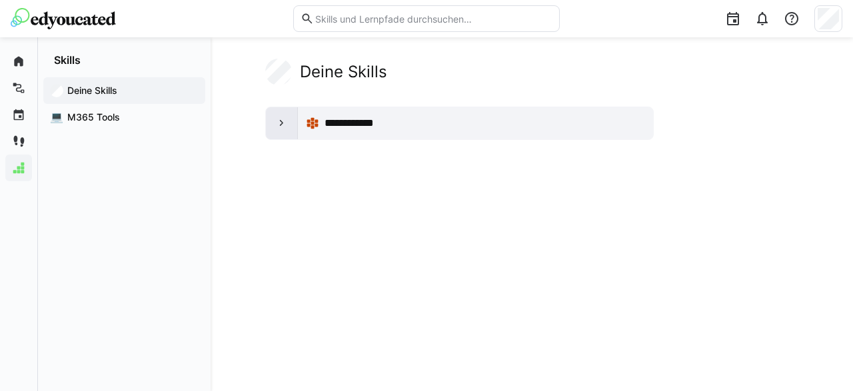
click at [279, 128] on eds-icon at bounding box center [281, 123] width 13 height 13
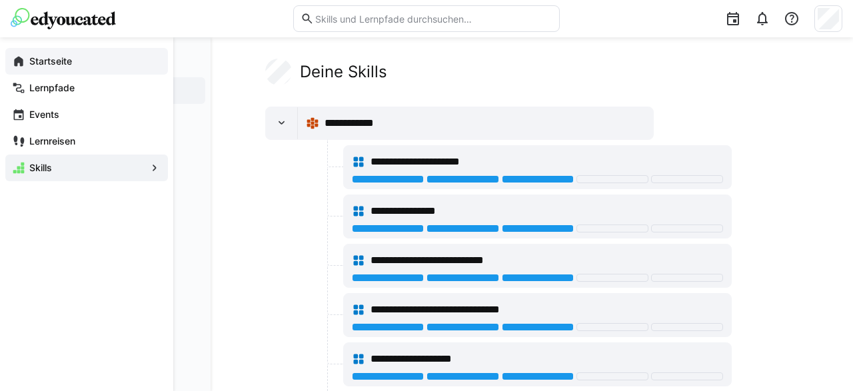
click at [15, 58] on eds-icon at bounding box center [18, 61] width 13 height 13
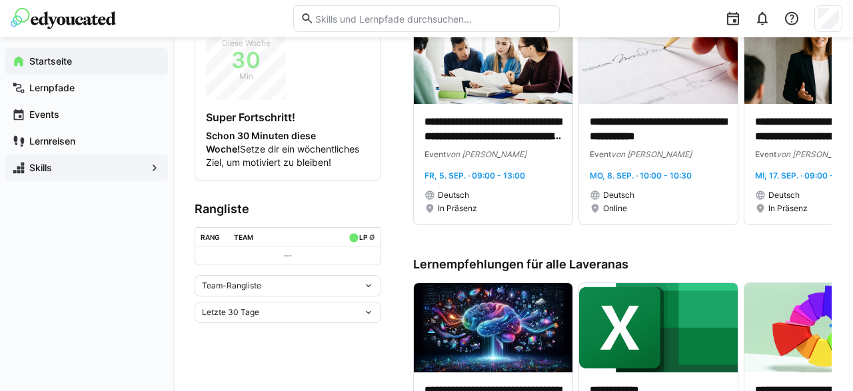
scroll to position [416, 0]
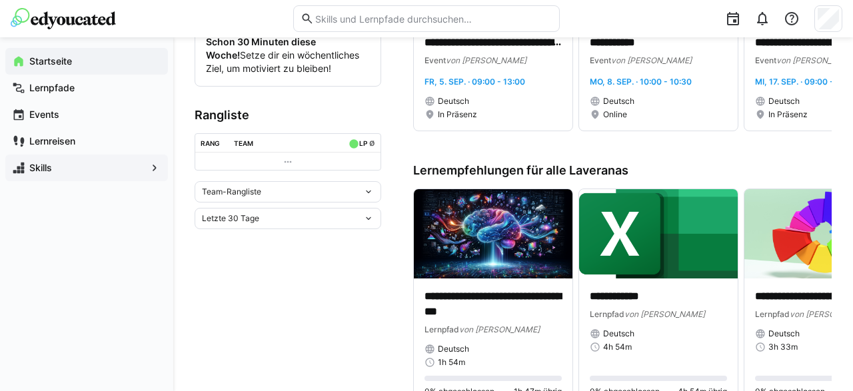
click at [367, 190] on eds-icon at bounding box center [368, 192] width 11 height 11
click at [370, 221] on eds-icon at bounding box center [368, 218] width 11 height 11
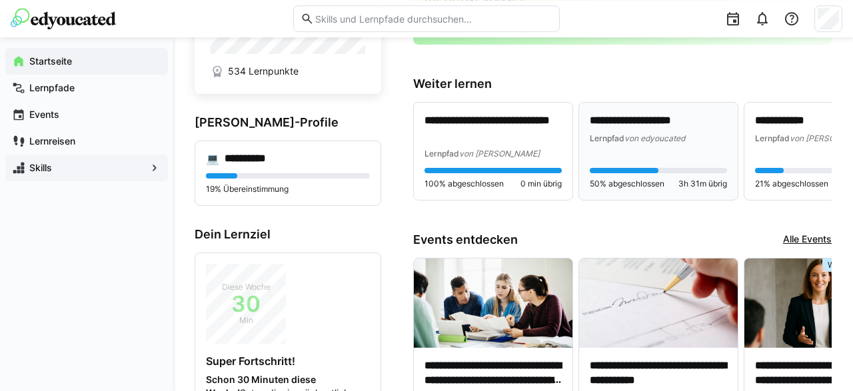
scroll to position [0, 0]
